Goal: Book appointment/travel/reservation

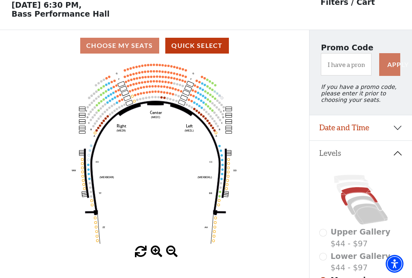
scroll to position [38, 0]
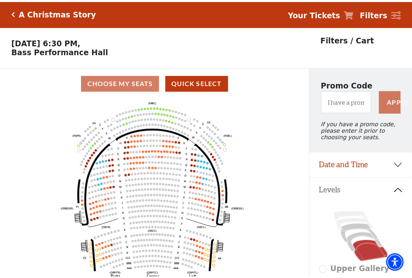
scroll to position [38, 0]
